Goal: Task Accomplishment & Management: Manage account settings

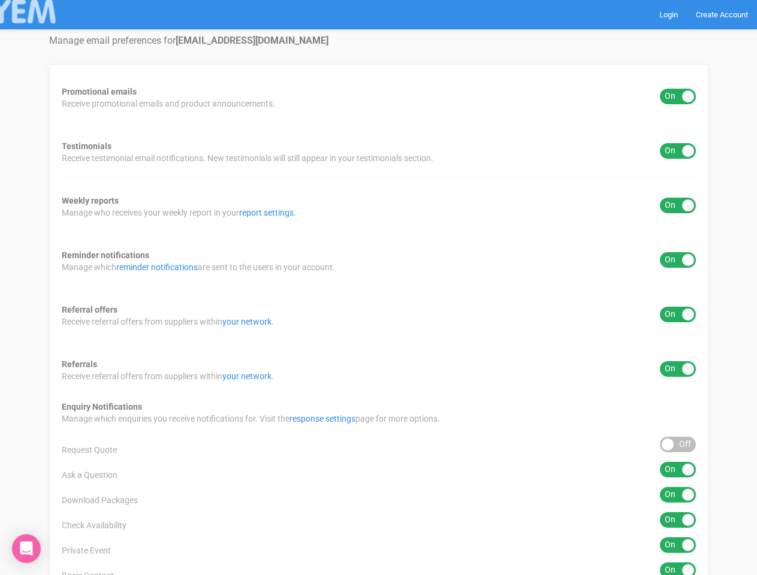
click at [378, 288] on div "Promotional emails ON OFF Receive promotional emails and product announcements.…" at bounding box center [378, 445] width 659 height 763
click at [677, 96] on div "ON OFF" at bounding box center [677, 97] width 36 height 16
click at [677, 151] on div "ON OFF" at bounding box center [677, 151] width 36 height 16
click at [677, 205] on div "ON OFF" at bounding box center [677, 206] width 36 height 16
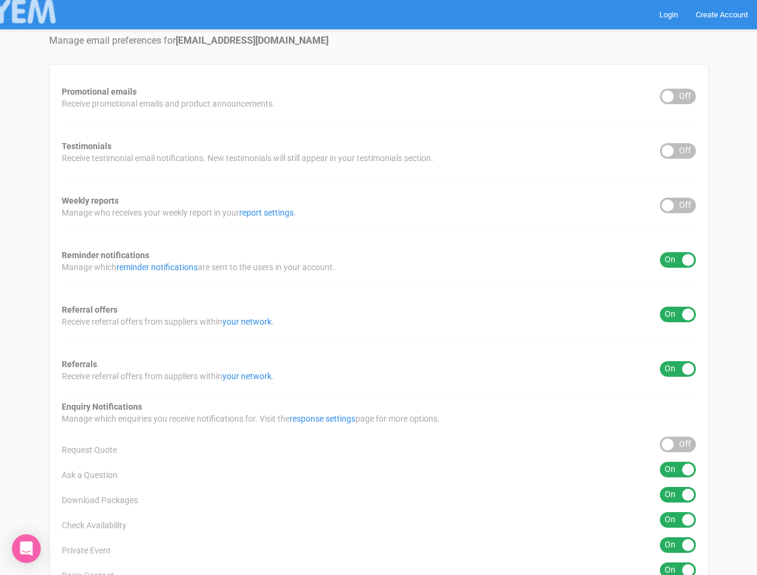
click at [677, 260] on div "ON OFF" at bounding box center [677, 260] width 36 height 16
click at [677, 314] on div "ON OFF" at bounding box center [677, 315] width 36 height 16
click at [677, 369] on div "ON OFF" at bounding box center [677, 369] width 36 height 16
click at [677, 444] on div "ON OFF" at bounding box center [677, 445] width 36 height 16
click at [677, 470] on div "ON OFF" at bounding box center [677, 470] width 36 height 16
